Goal: Task Accomplishment & Management: Use online tool/utility

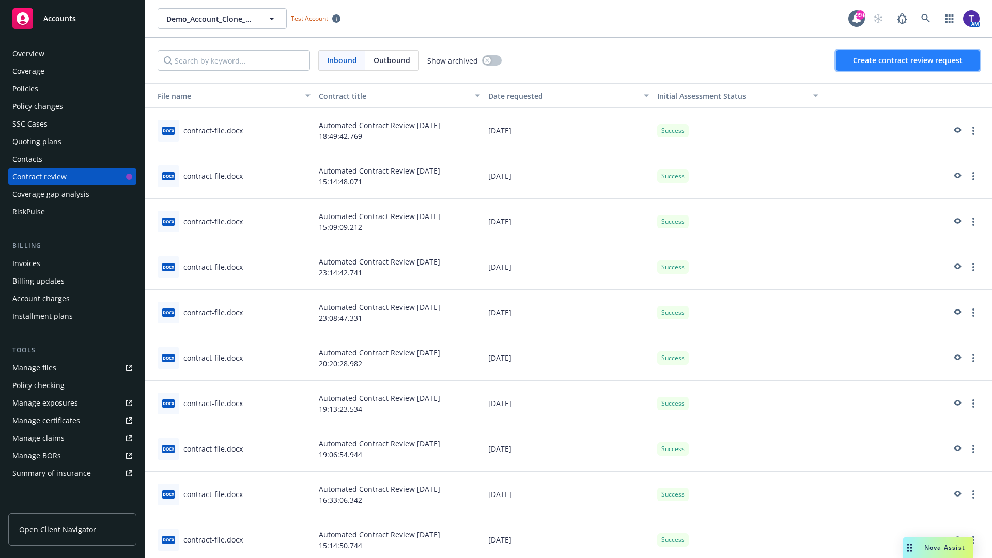
click at [908, 60] on span "Create contract review request" at bounding box center [908, 60] width 110 height 10
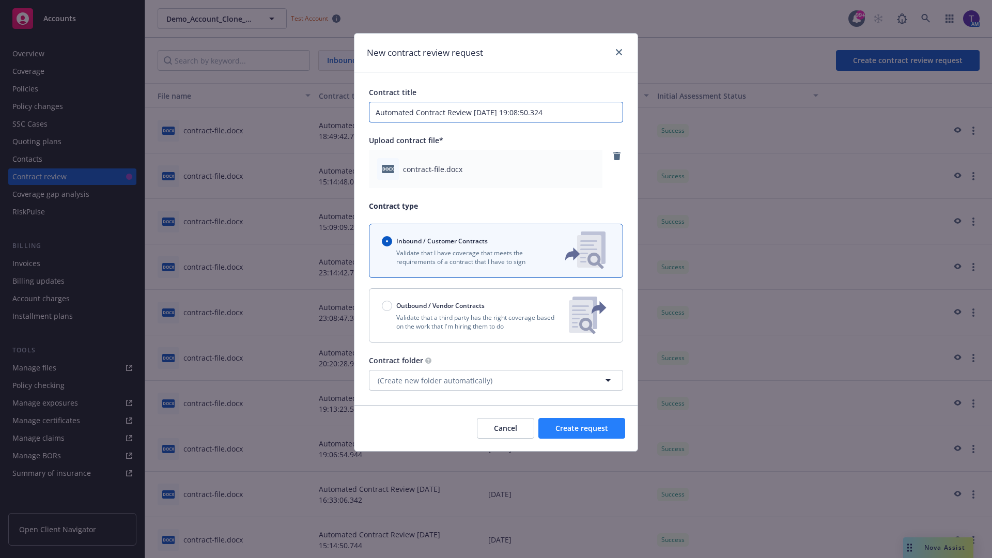
type input "Automated Contract Review [DATE] 19:08:50.324"
click at [582, 428] on span "Create request" at bounding box center [581, 428] width 53 height 10
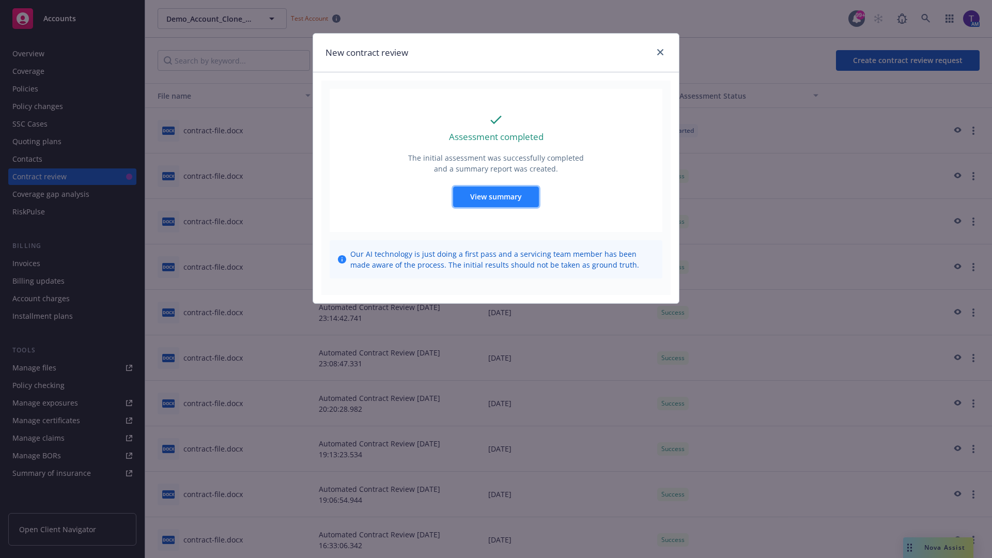
click at [496, 196] on span "View summary" at bounding box center [496, 197] width 52 height 10
